Goal: Task Accomplishment & Management: Use online tool/utility

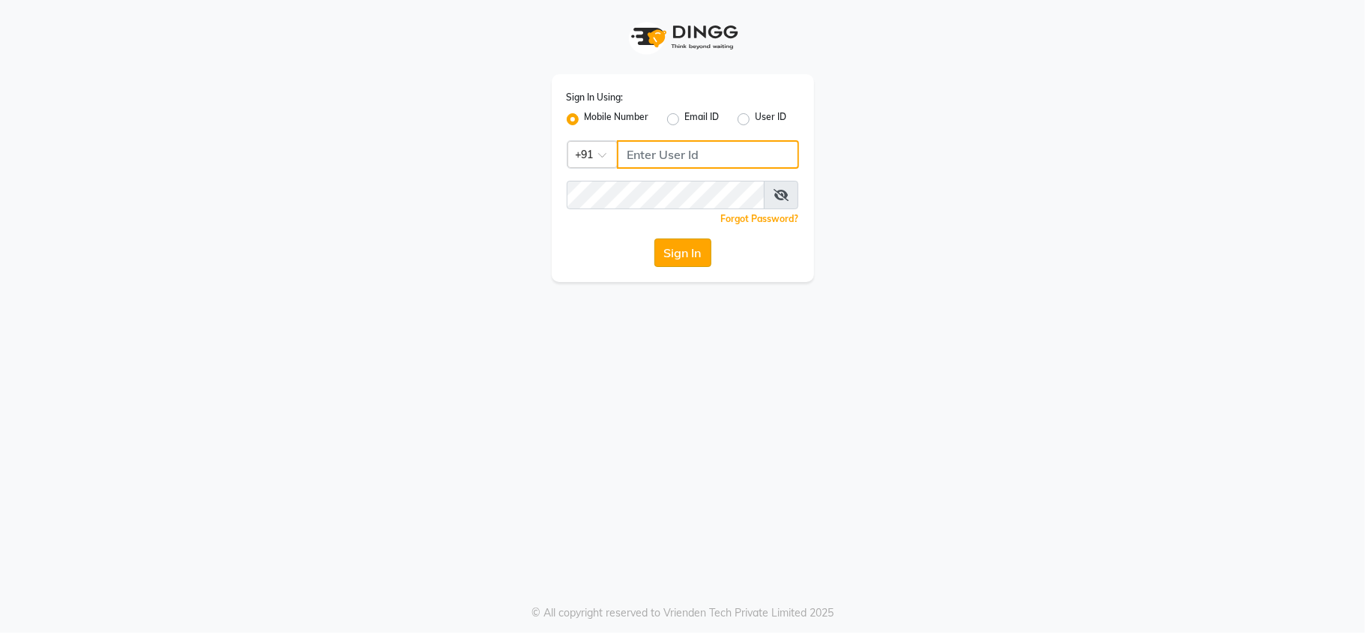
type input "7303123304"
click at [682, 259] on button "Sign In" at bounding box center [682, 252] width 57 height 28
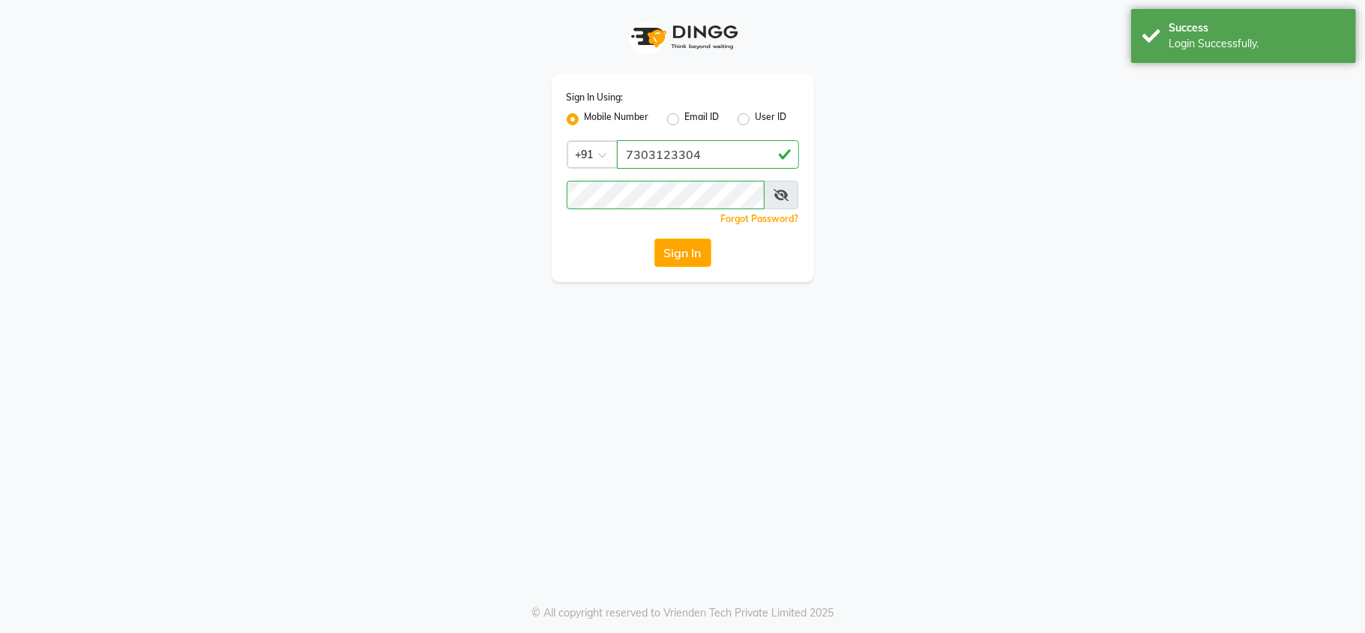
select select "service"
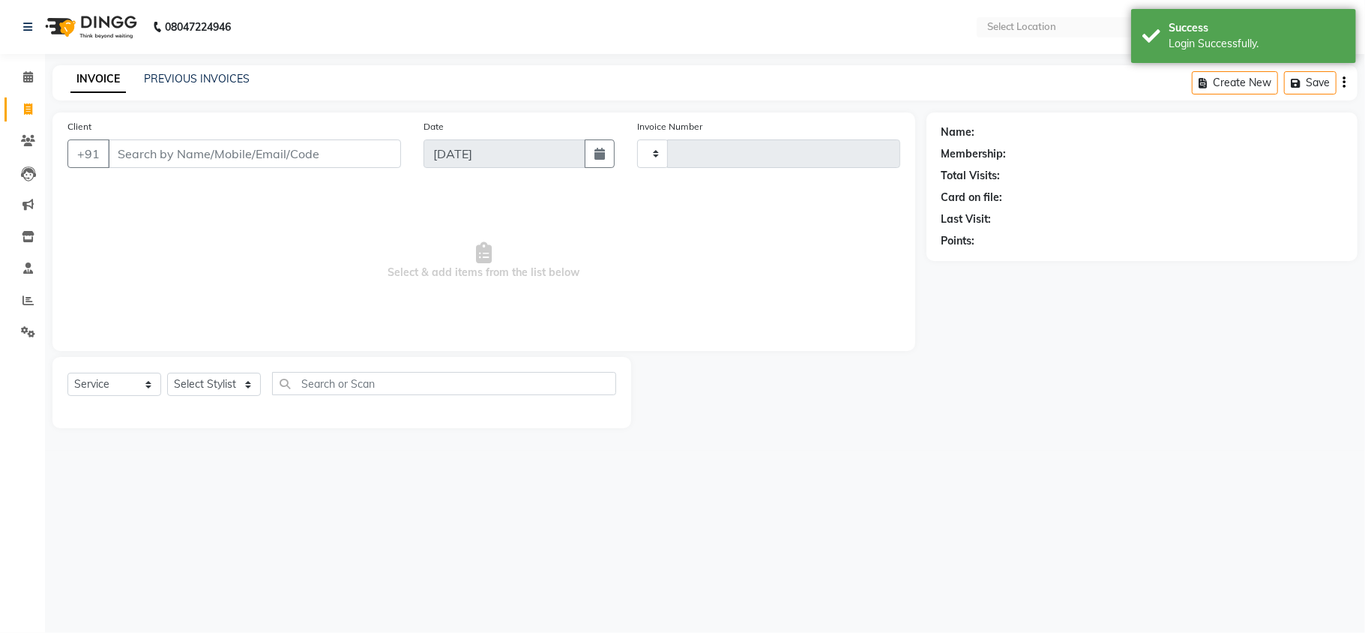
type input "3270"
select select "3944"
select select "en"
